Goal: Task Accomplishment & Management: Use online tool/utility

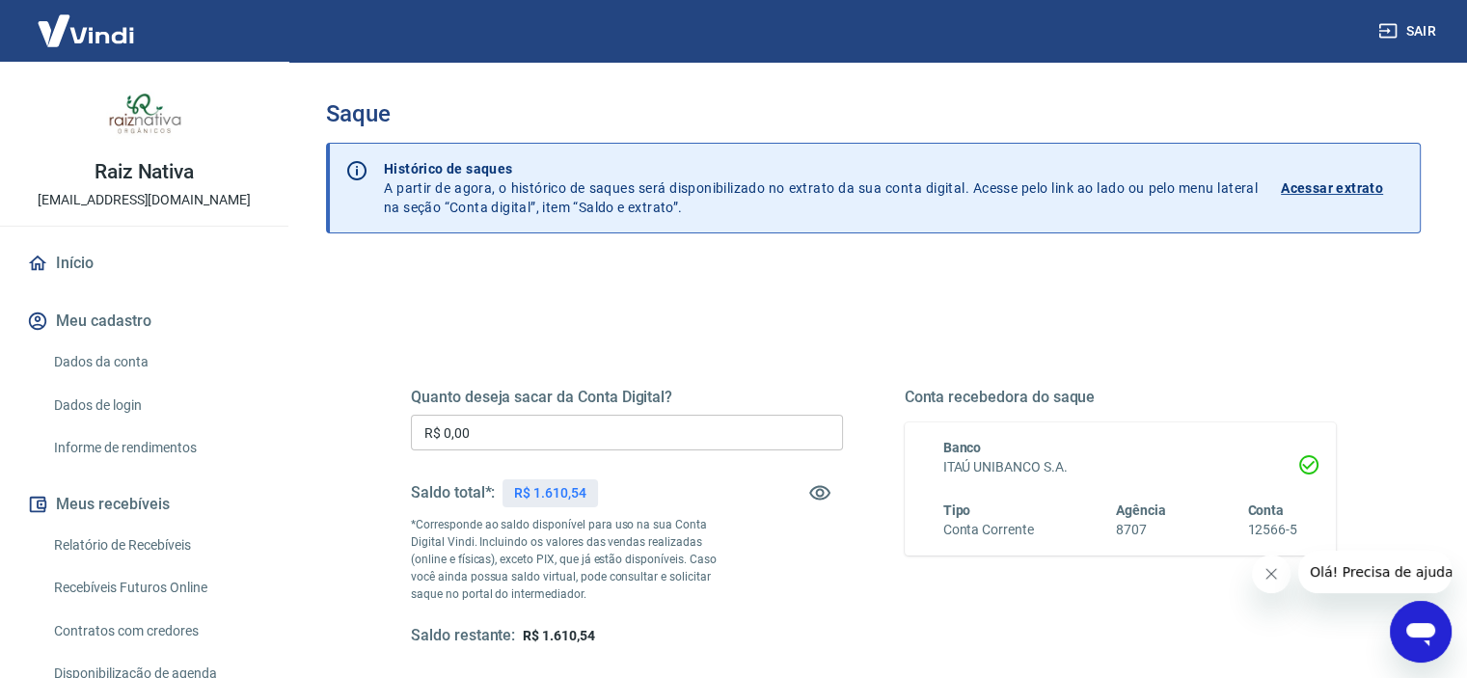
click at [520, 447] on input "R$ 0,00" at bounding box center [627, 433] width 432 height 36
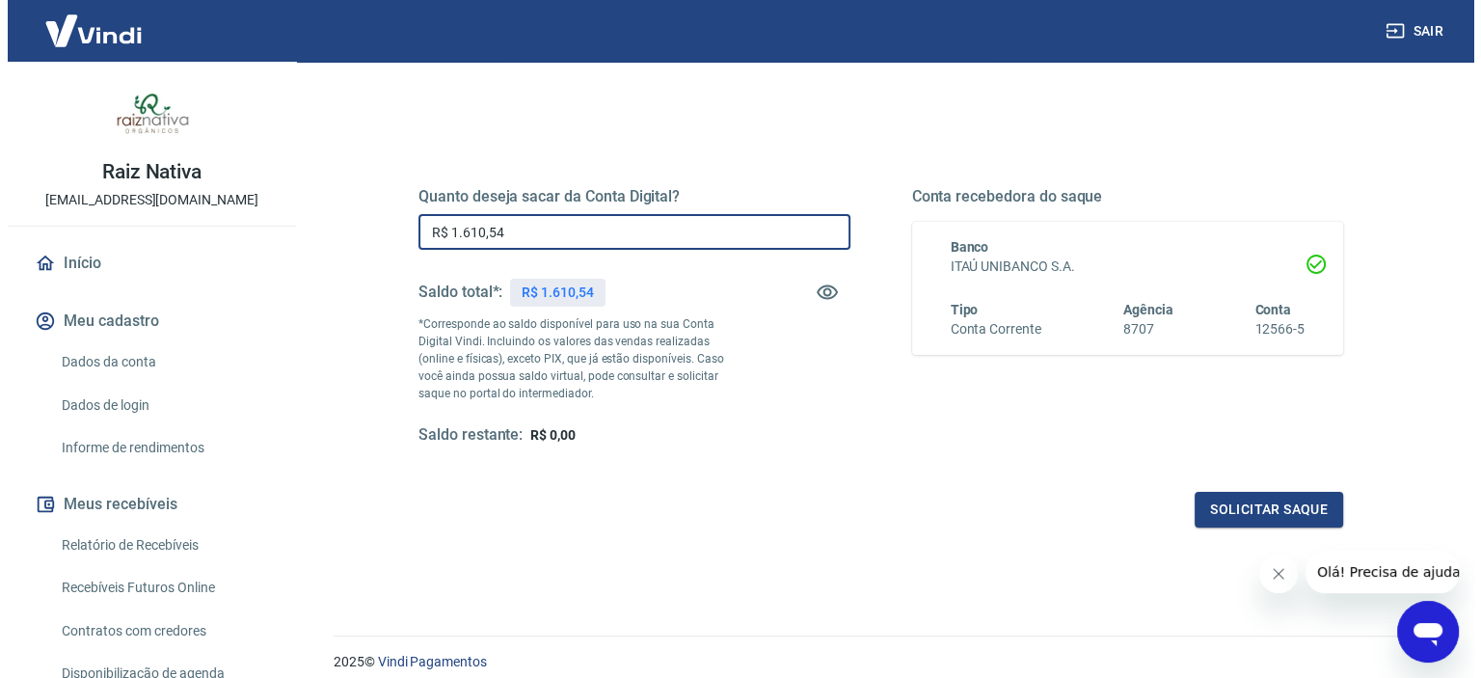
scroll to position [274, 0]
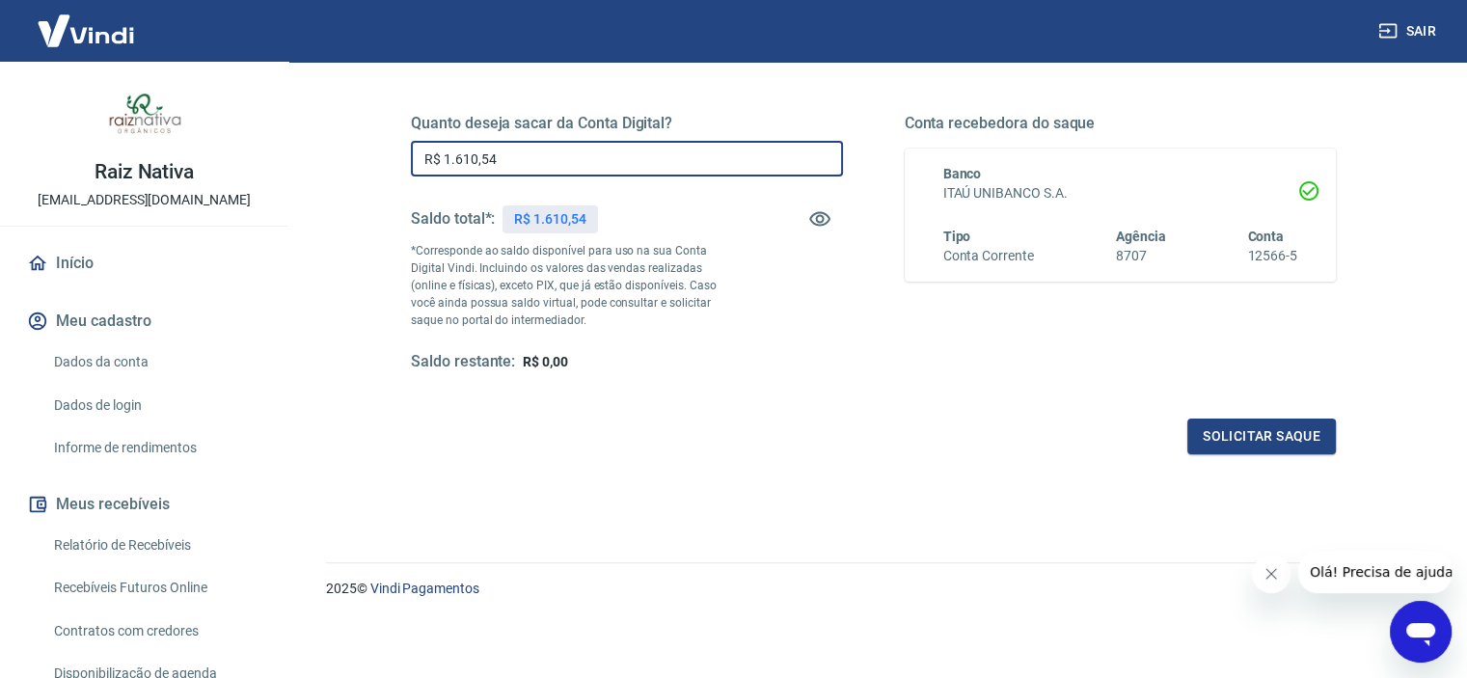
type input "R$ 1.610,54"
click at [1184, 421] on div "Solicitar saque" at bounding box center [873, 437] width 925 height 36
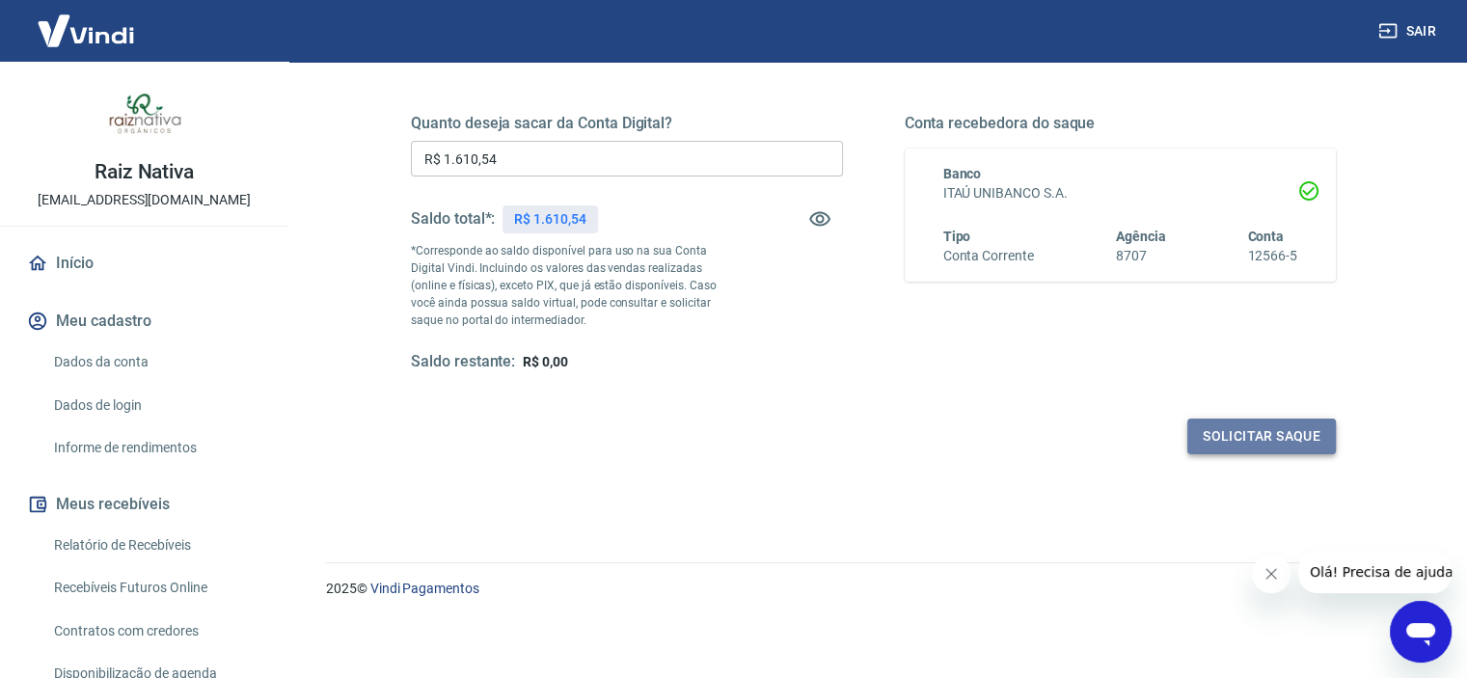
click at [1196, 424] on button "Solicitar saque" at bounding box center [1261, 437] width 149 height 36
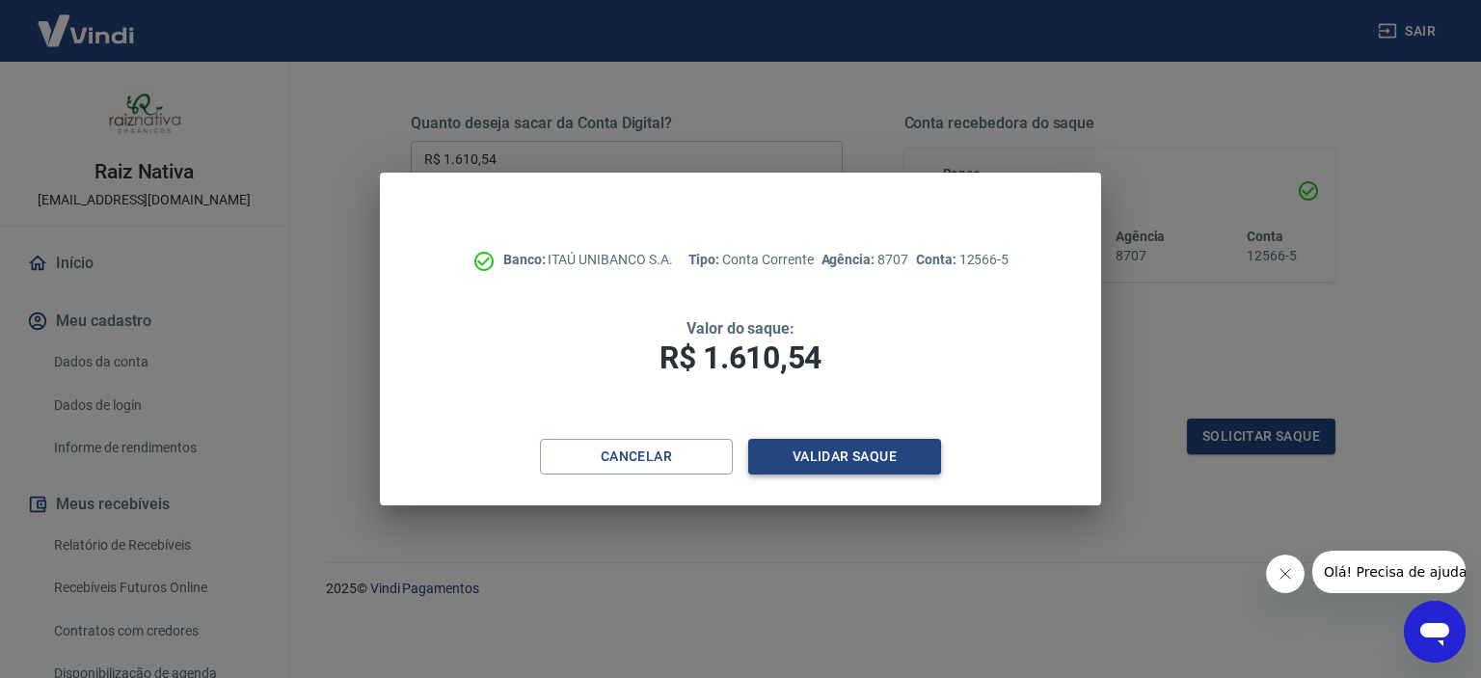
click at [839, 474] on button "Validar saque" at bounding box center [844, 457] width 193 height 36
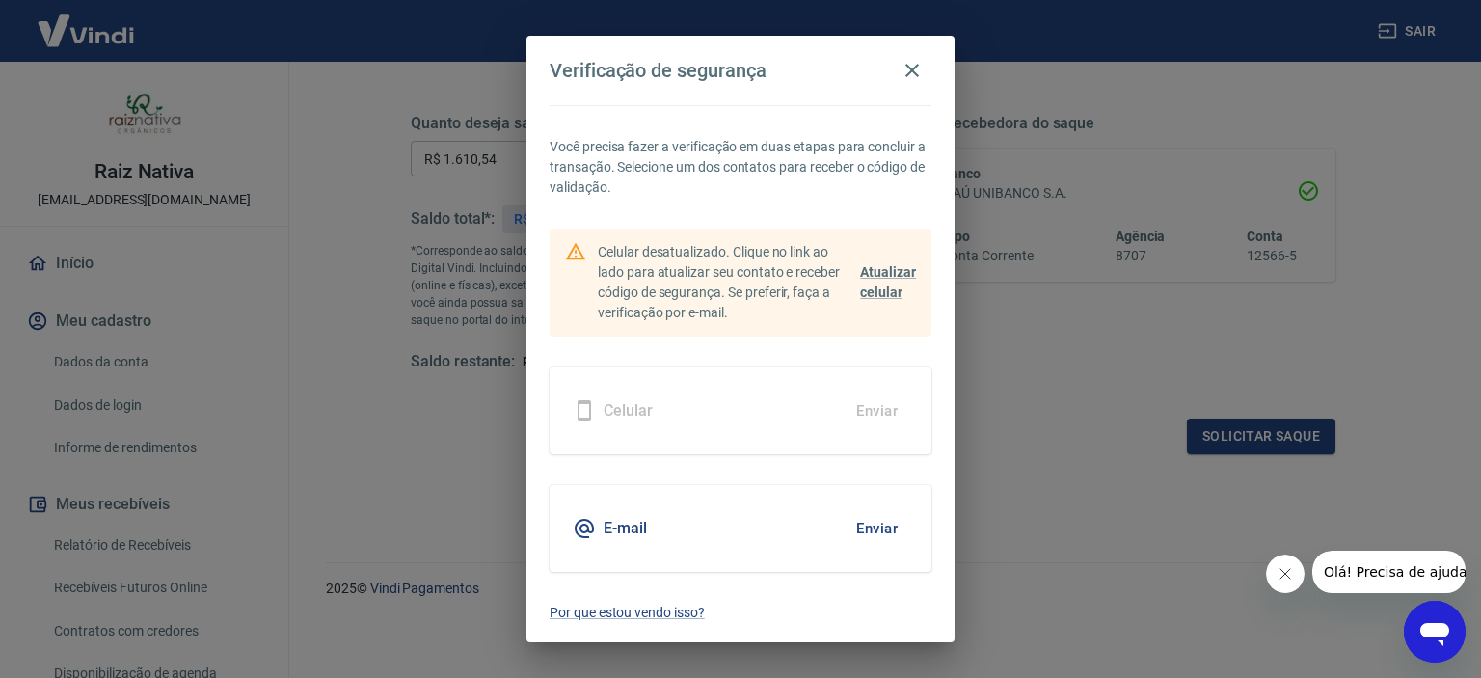
click at [881, 522] on button "Enviar" at bounding box center [877, 528] width 63 height 41
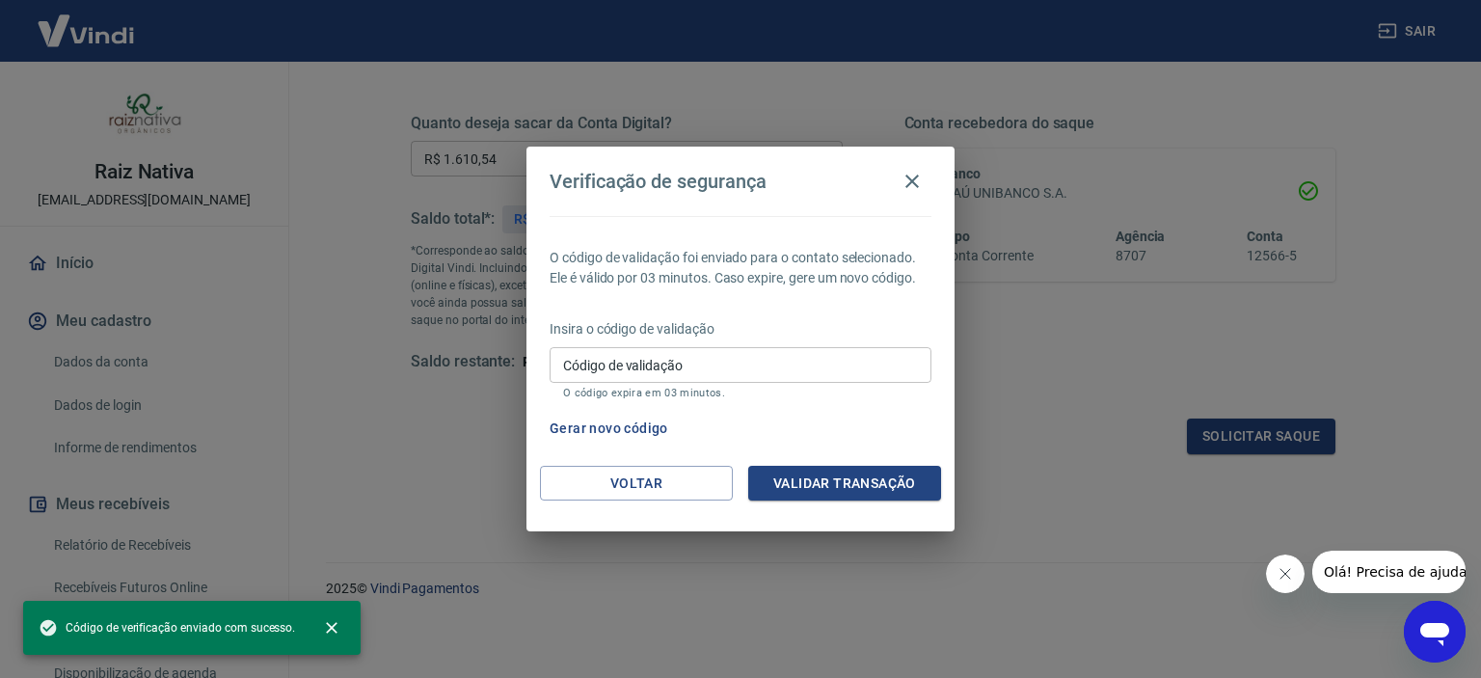
click at [666, 361] on div "Código de validação Código de validação O código expira em 03 minutos." at bounding box center [741, 373] width 382 height 52
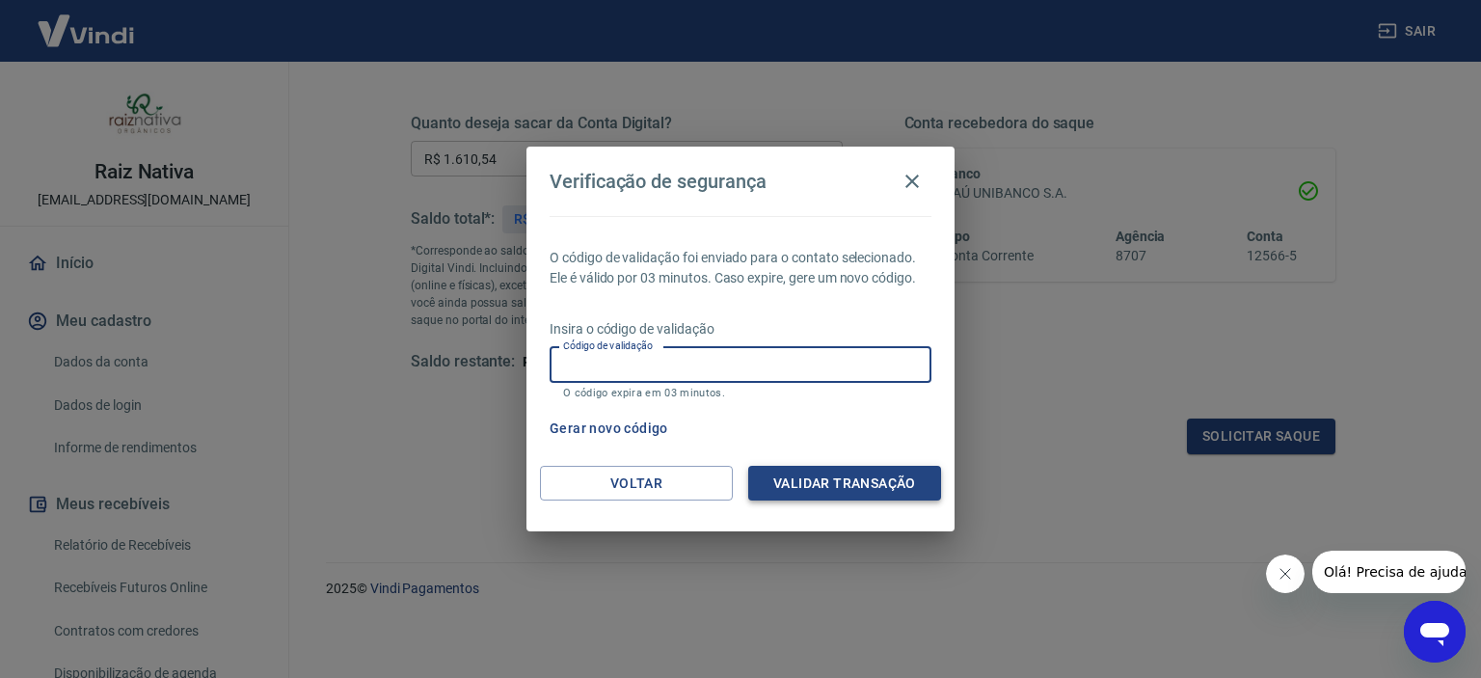
paste input "732388"
type input "732388"
click at [846, 466] on button "Validar transação" at bounding box center [844, 484] width 193 height 36
